Goal: Navigation & Orientation: Find specific page/section

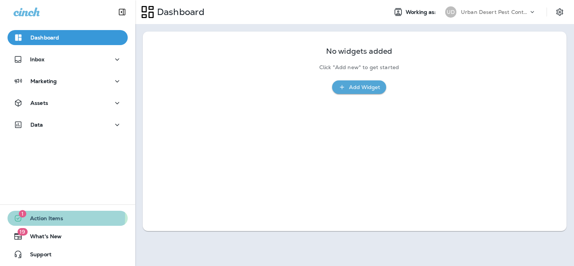
click at [41, 216] on span "Action Items" at bounding box center [43, 219] width 41 height 9
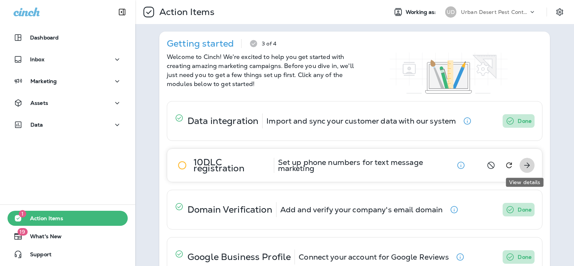
click at [523, 164] on icon "View details" at bounding box center [526, 165] width 9 height 9
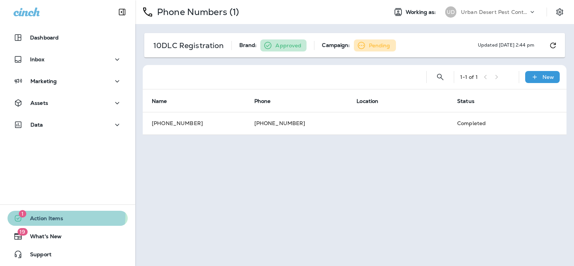
click at [63, 215] on button "1 Action Items" at bounding box center [68, 218] width 120 height 15
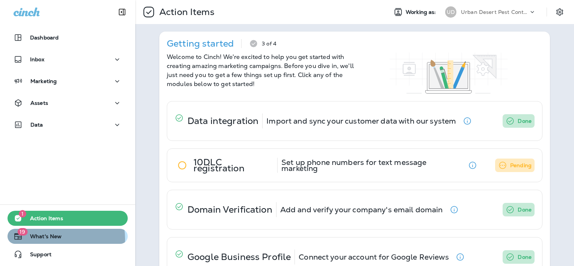
click at [56, 239] on span "What's New" at bounding box center [42, 237] width 39 height 9
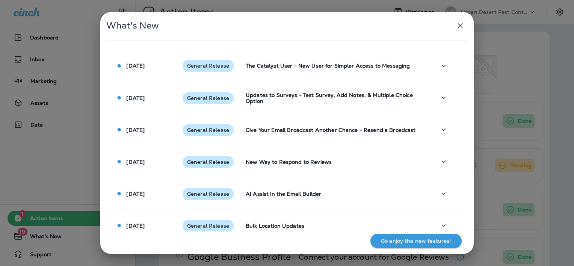
click at [459, 23] on icon "button" at bounding box center [460, 25] width 9 height 9
